Goal: Check status

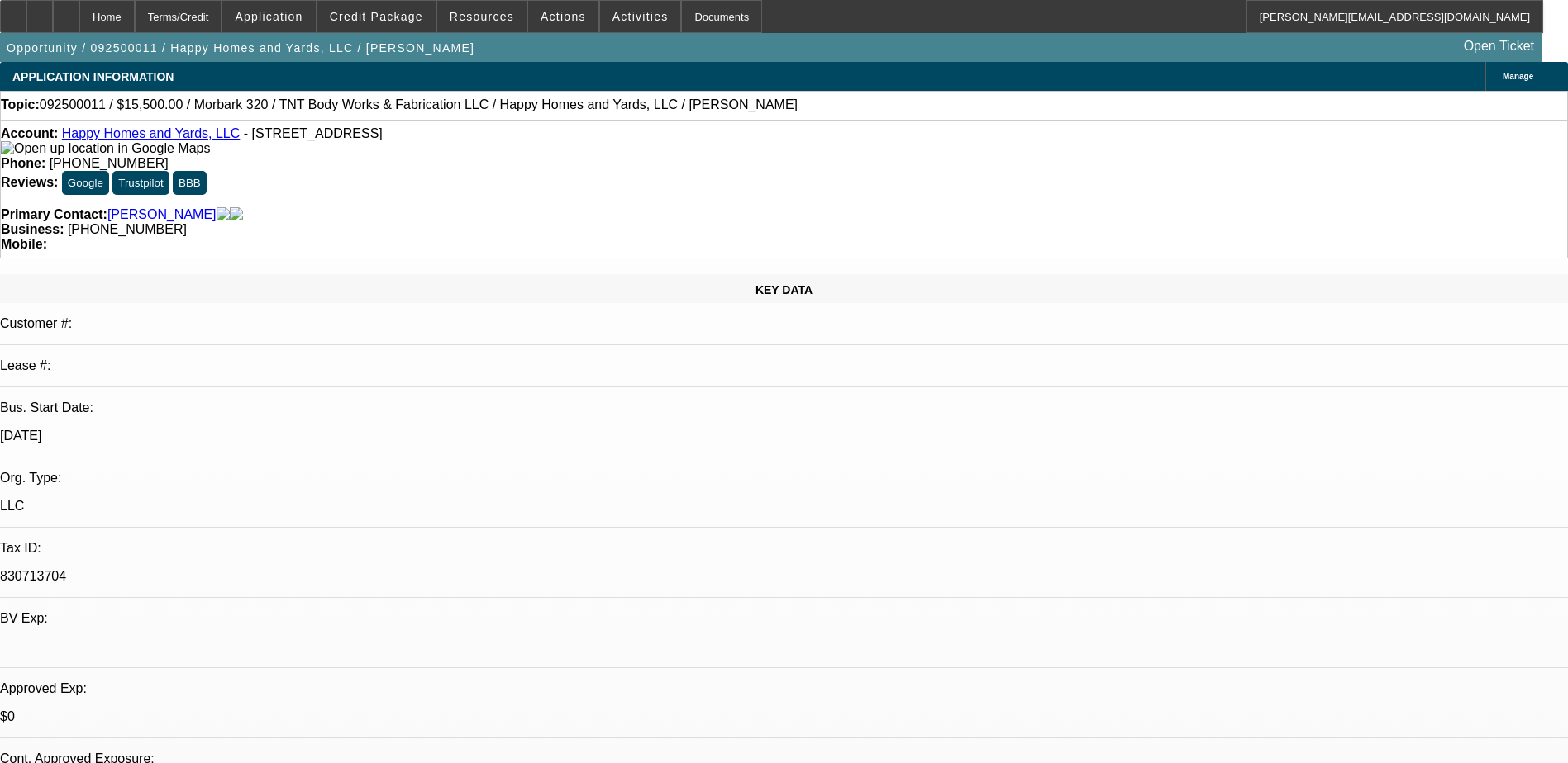
select select "0"
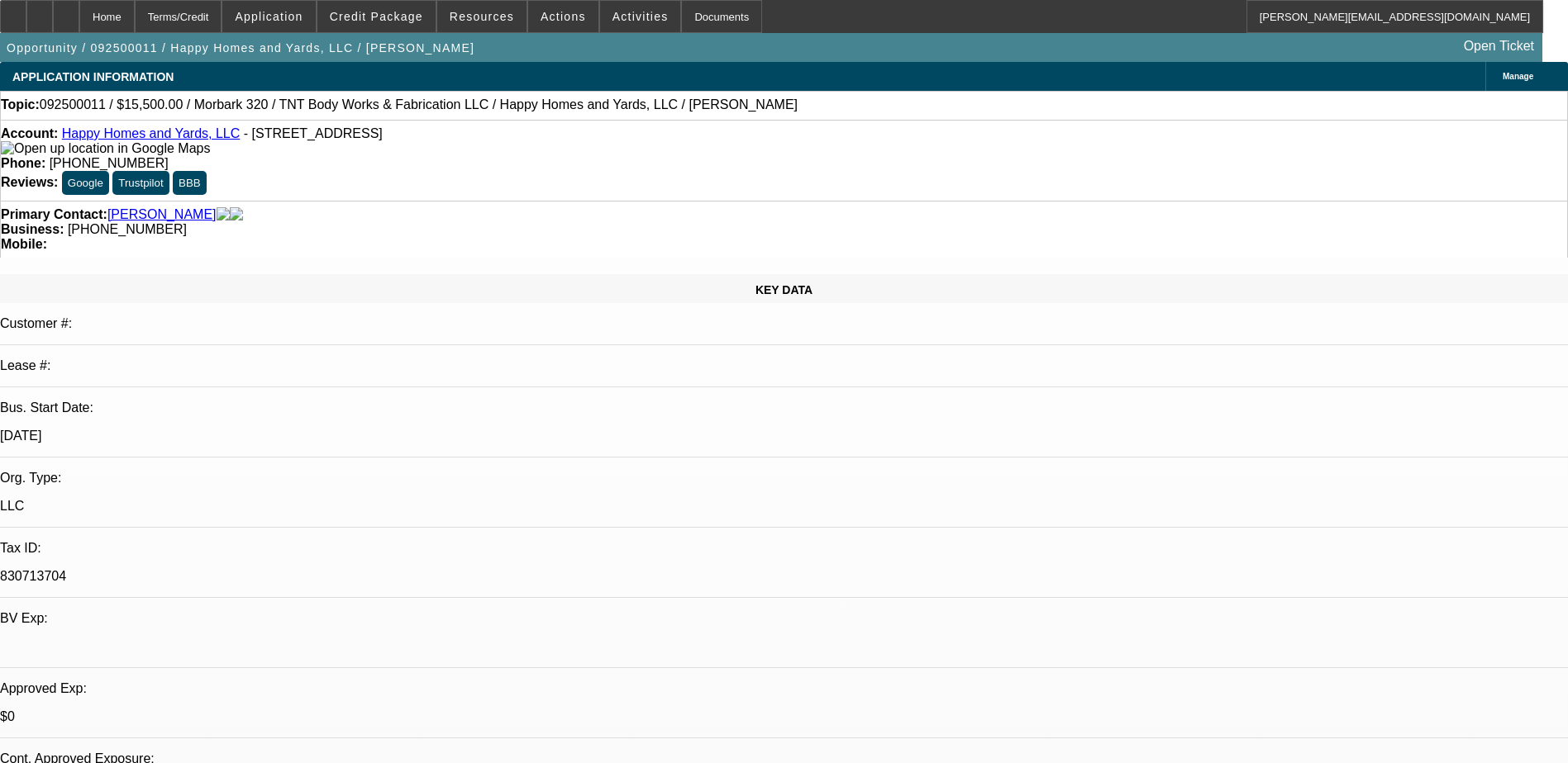
select select "0"
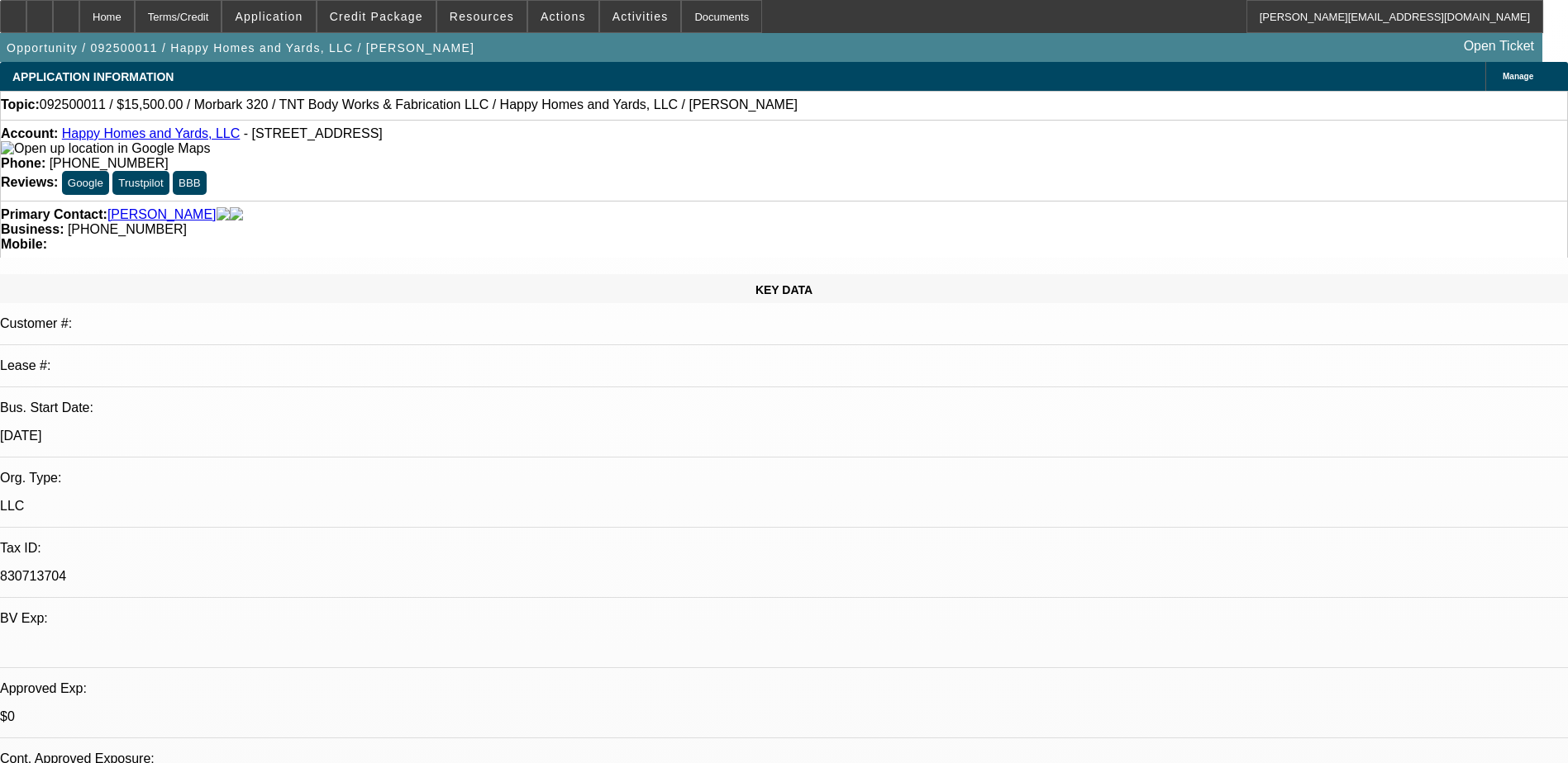
select select "0"
select select "1"
select select "3"
select select "6"
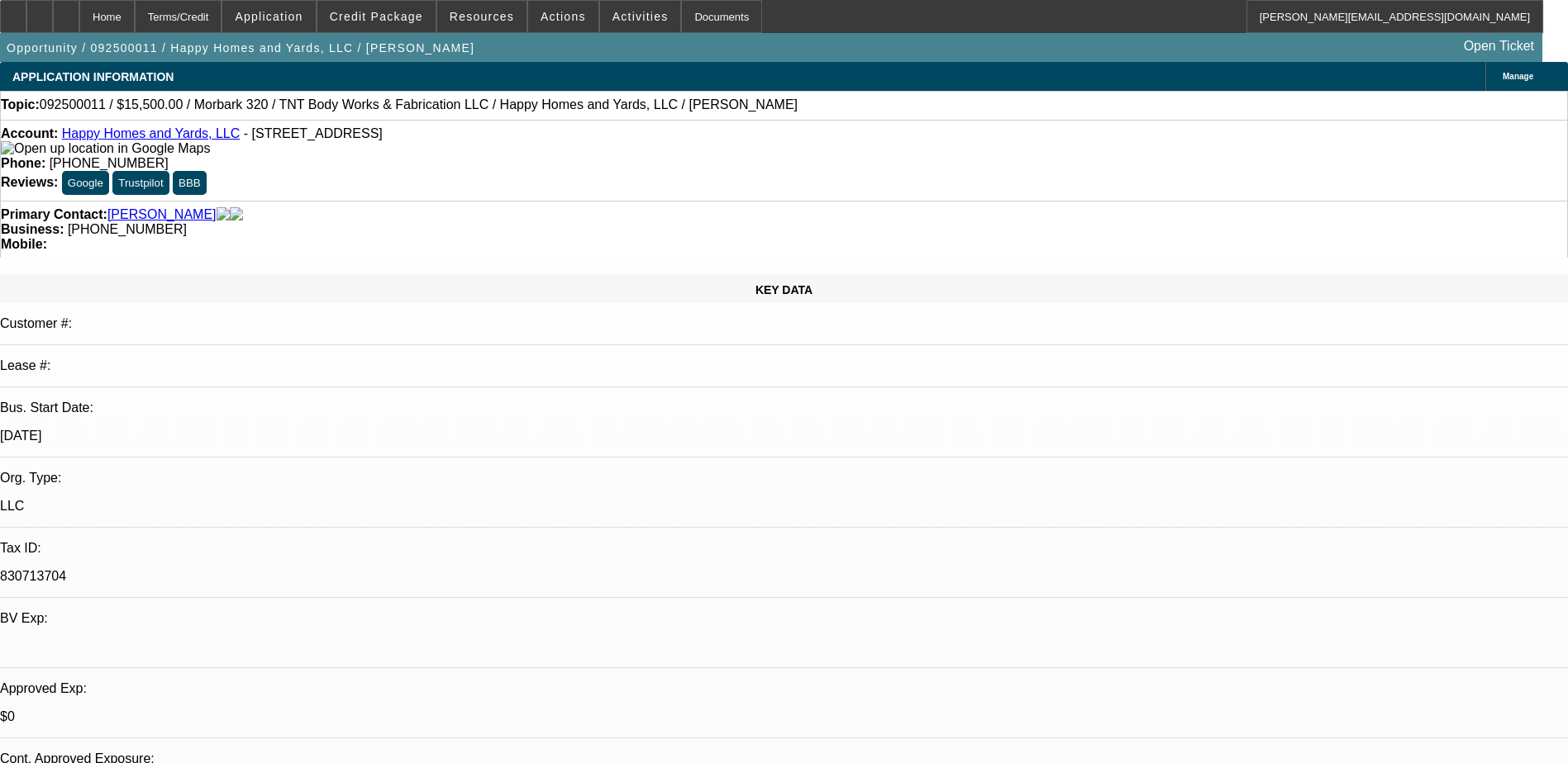
select select "1"
select select "3"
select select "6"
select select "1"
select select "3"
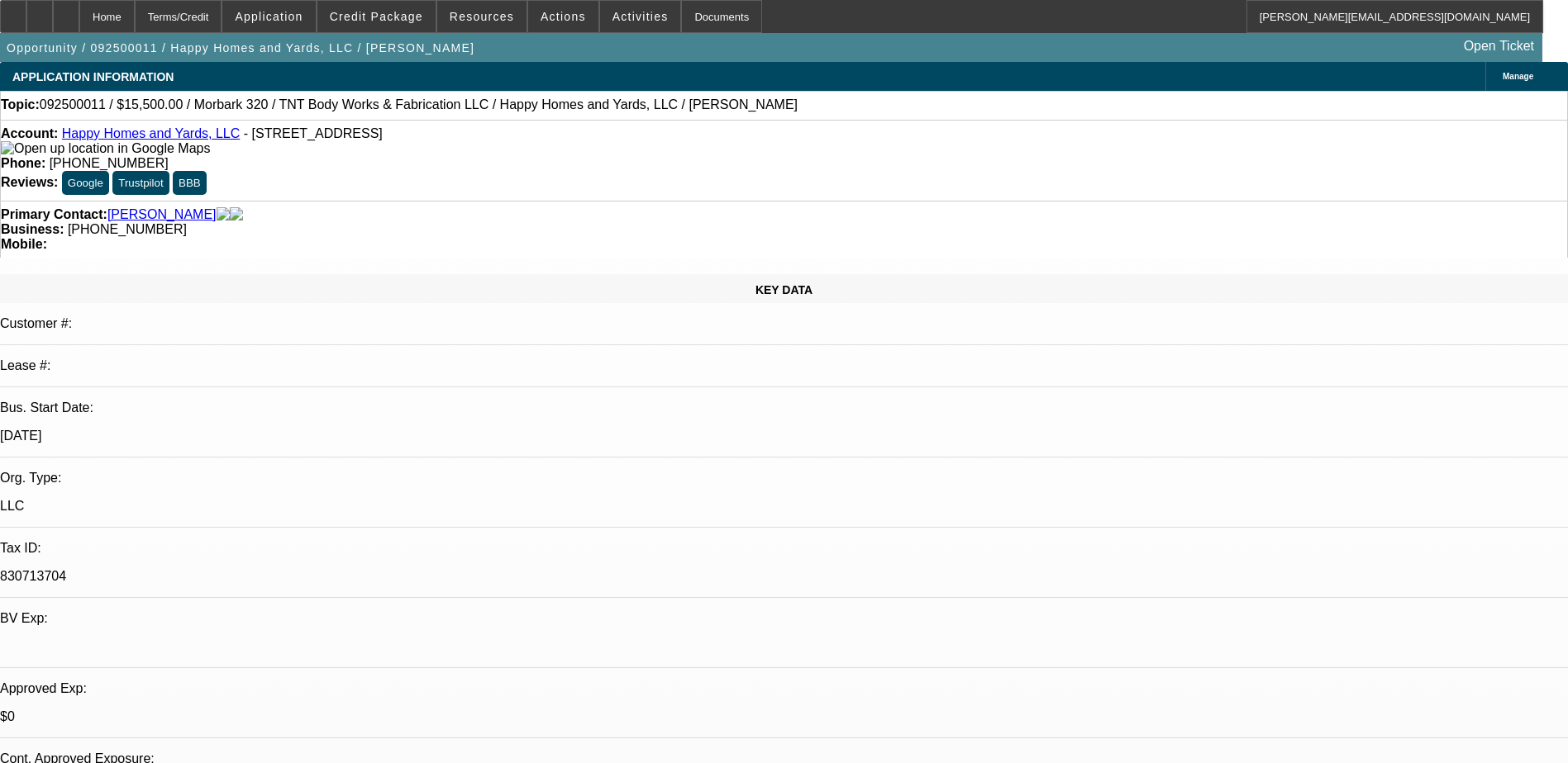
select select "6"
select select "1"
select select "6"
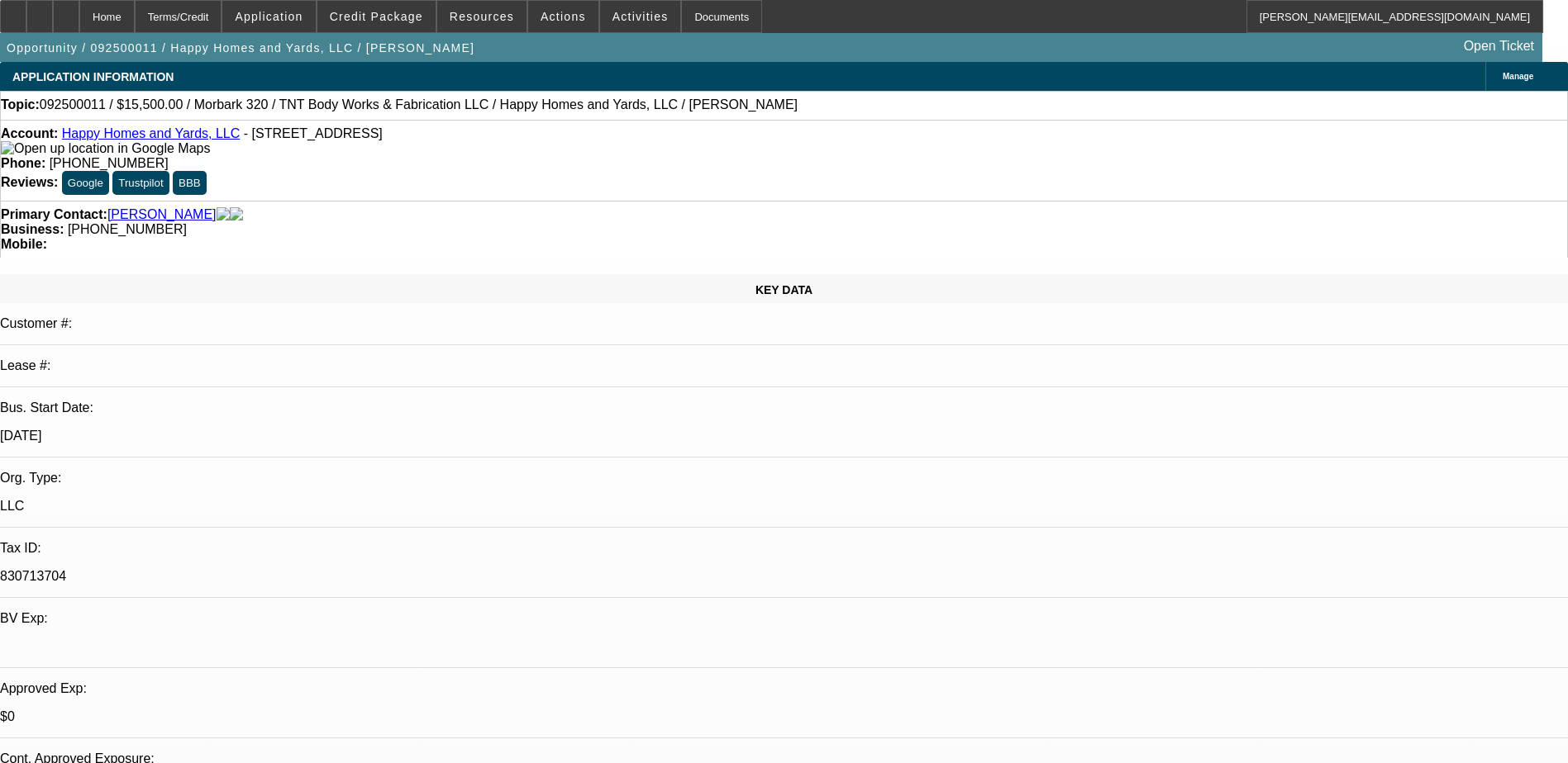
drag, startPoint x: 1190, startPoint y: 208, endPoint x: 1149, endPoint y: 150, distance: 71.0
click at [373, 13] on span "Credit Package" at bounding box center [376, 17] width 93 height 13
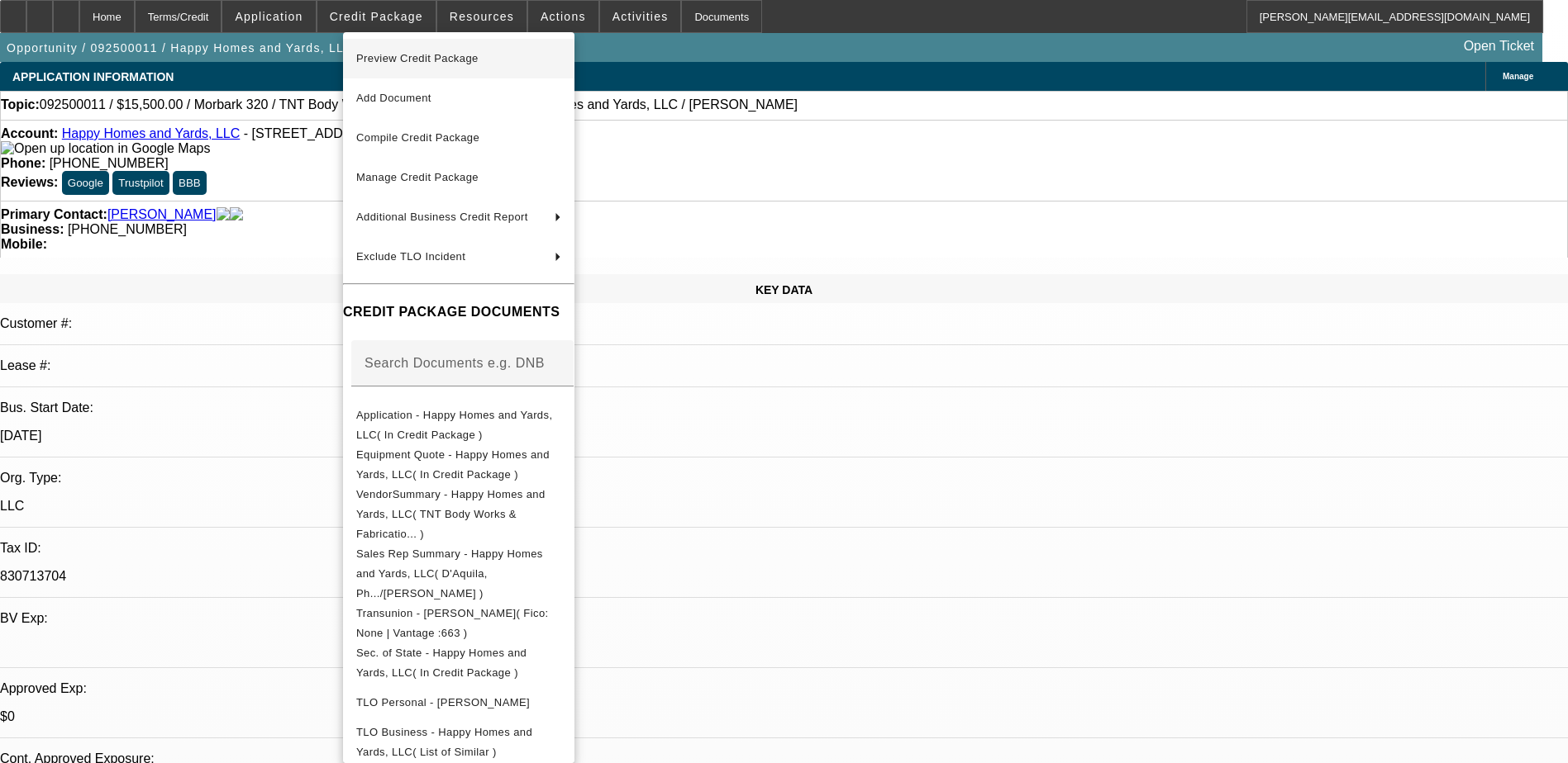
click at [411, 52] on span "Preview Credit Package" at bounding box center [459, 59] width 205 height 20
